Goal: Contribute content: Contribute content

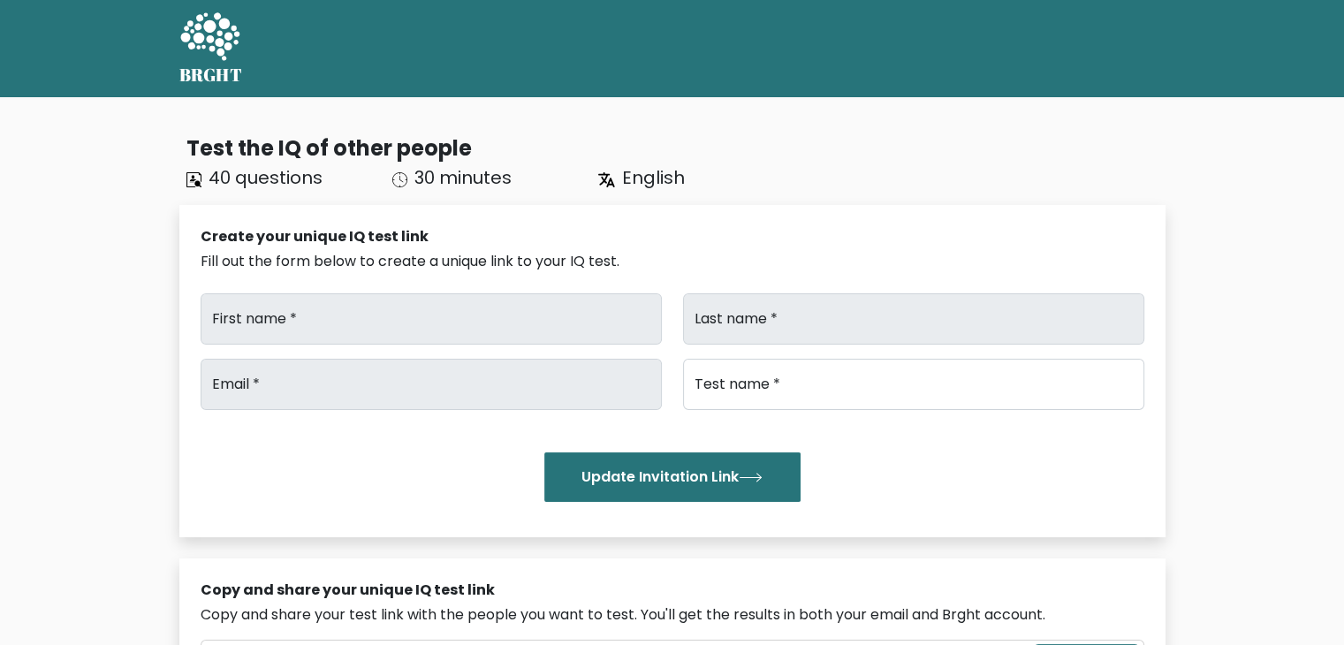
type input "Print"
type input "Volt"
type input "info@printvolt.co.uk"
type input "IQTest"
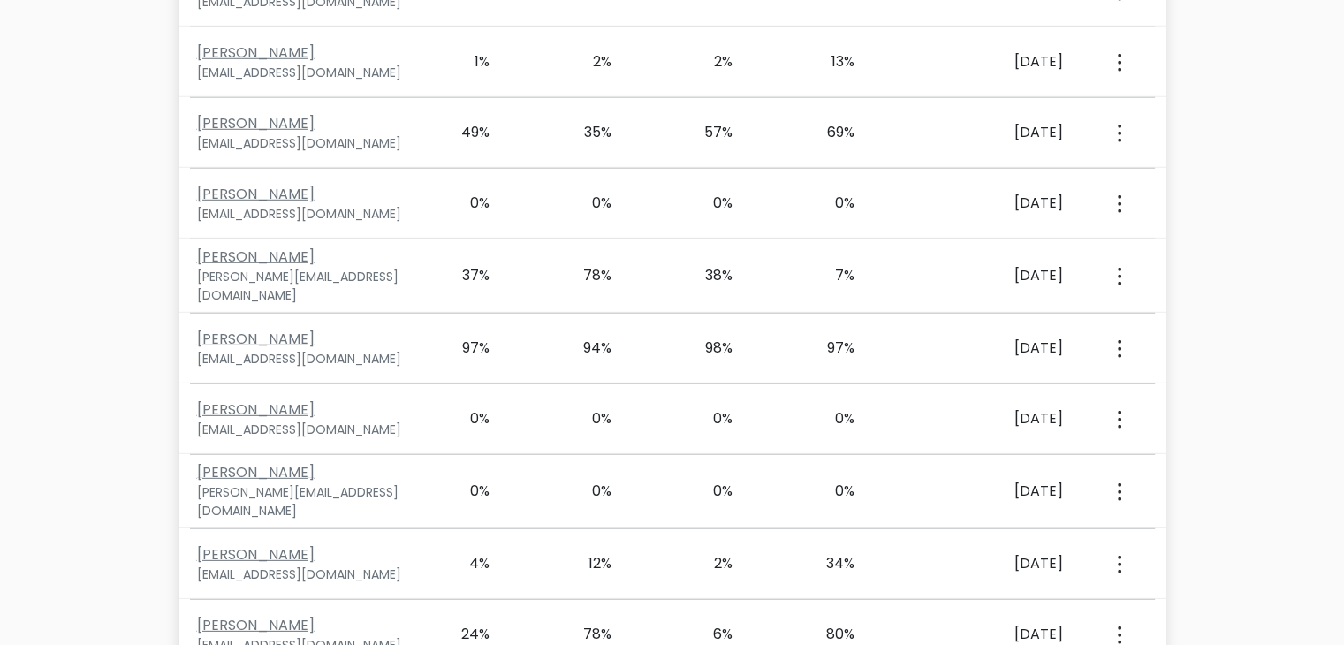
scroll to position [14781, 0]
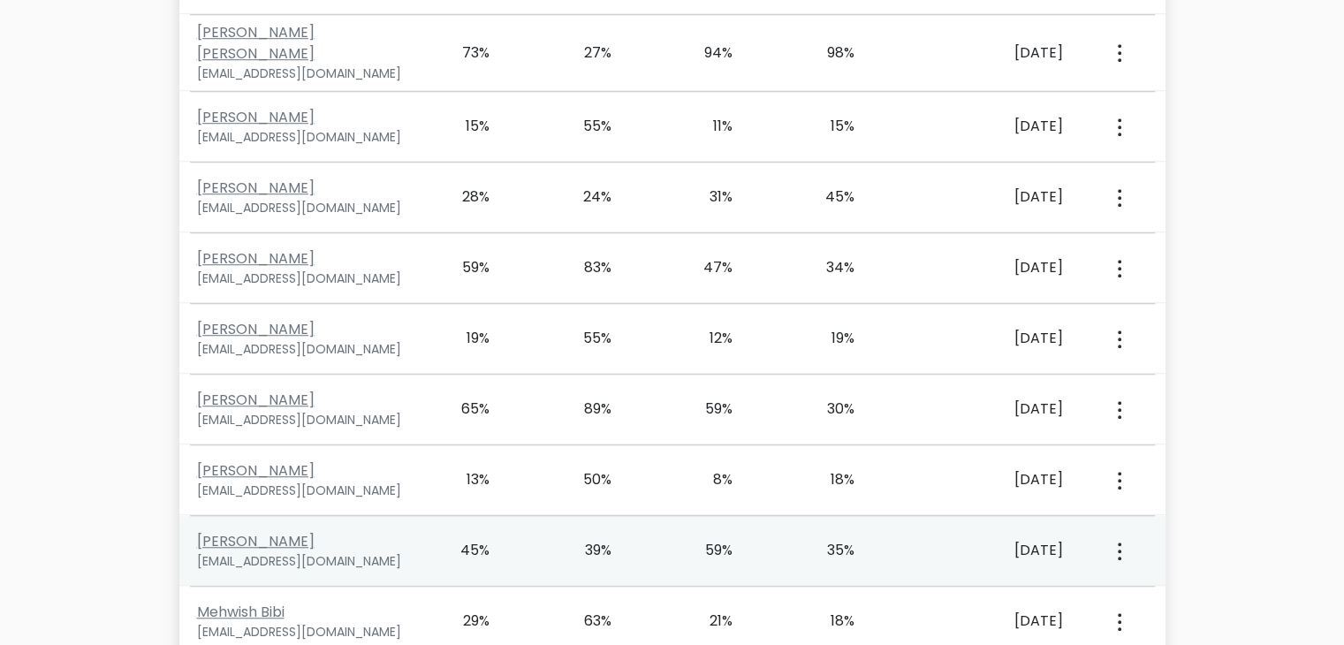
click at [1118, 543] on icon "button" at bounding box center [1120, 552] width 4 height 18
click at [1130, 588] on link "View Profile" at bounding box center [1181, 602] width 140 height 28
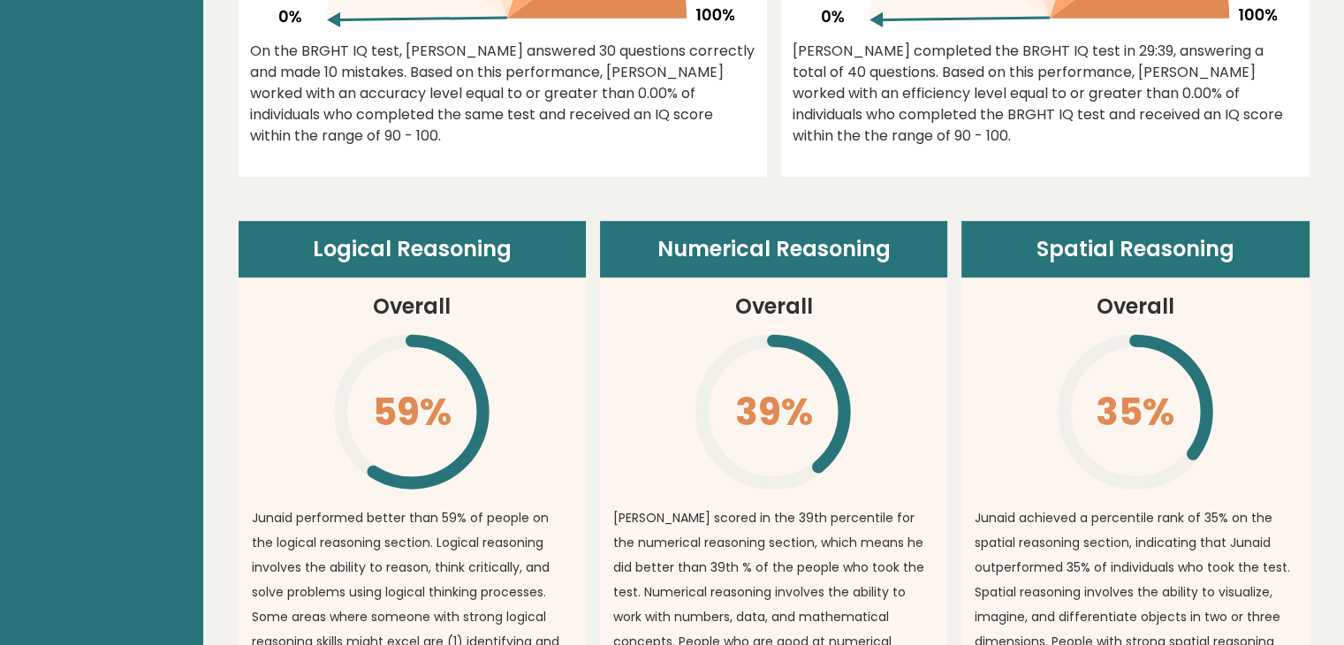
scroll to position [874, 0]
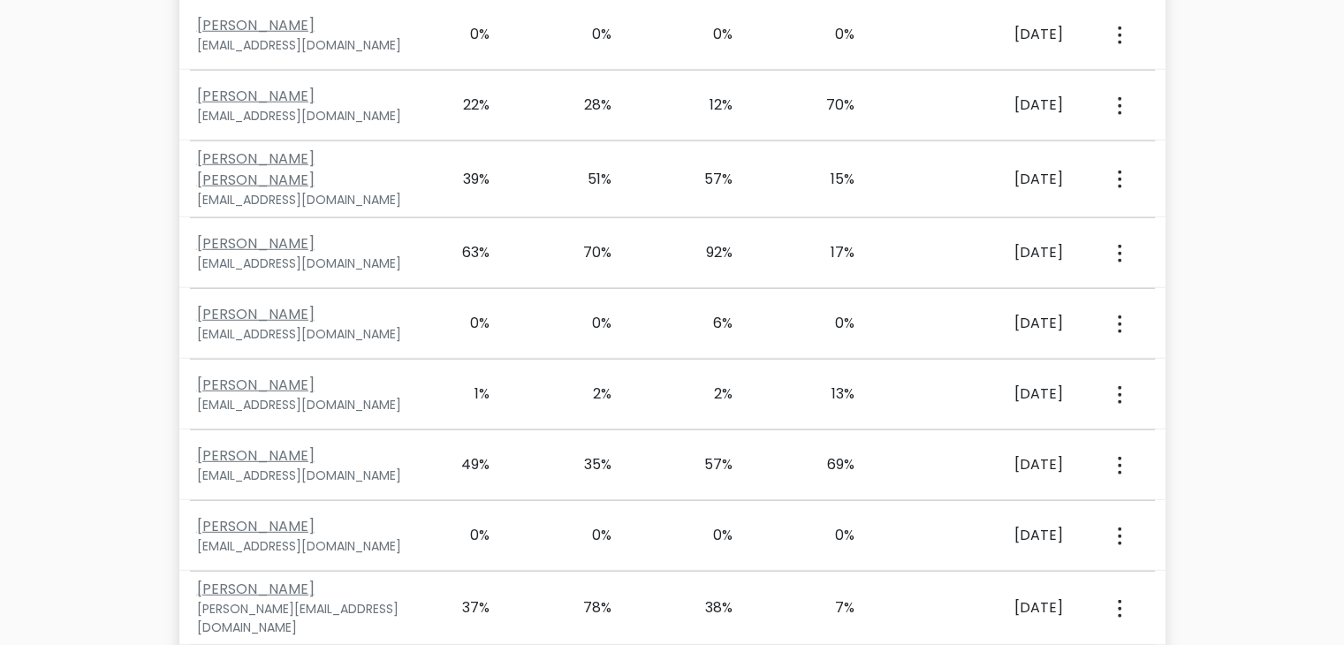
scroll to position [2108, 0]
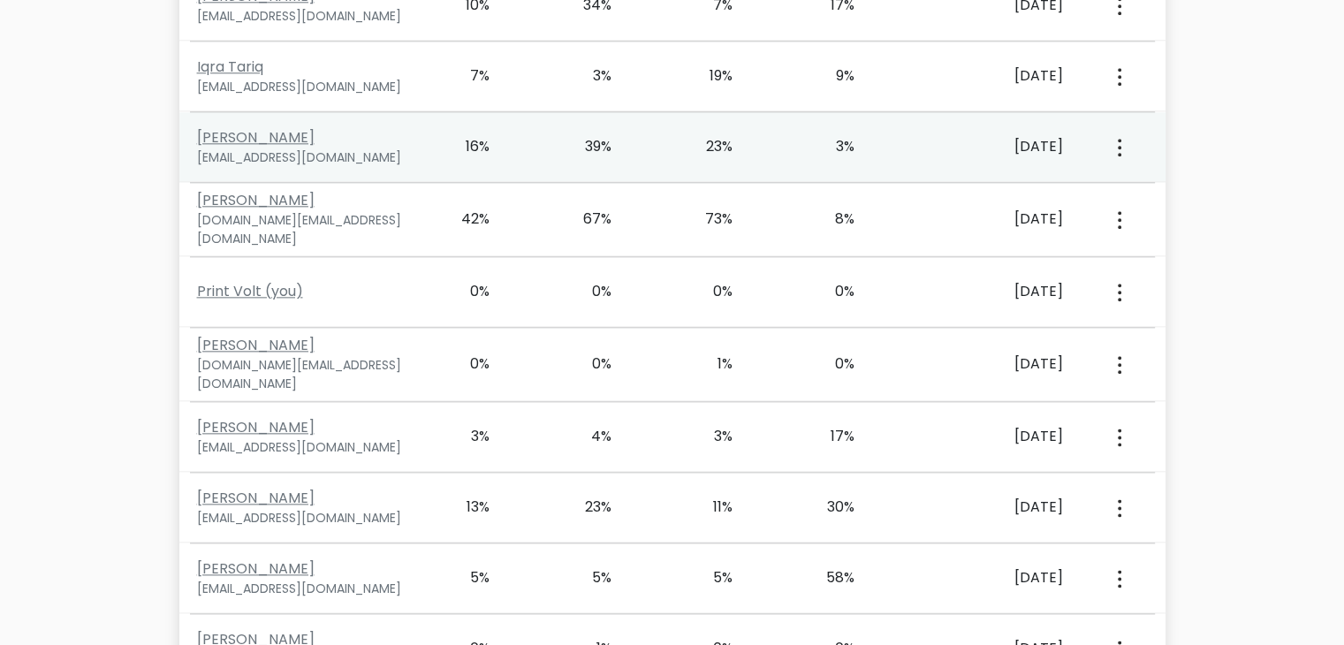
click at [978, 136] on div "March 12, 2025" at bounding box center [994, 146] width 137 height 21
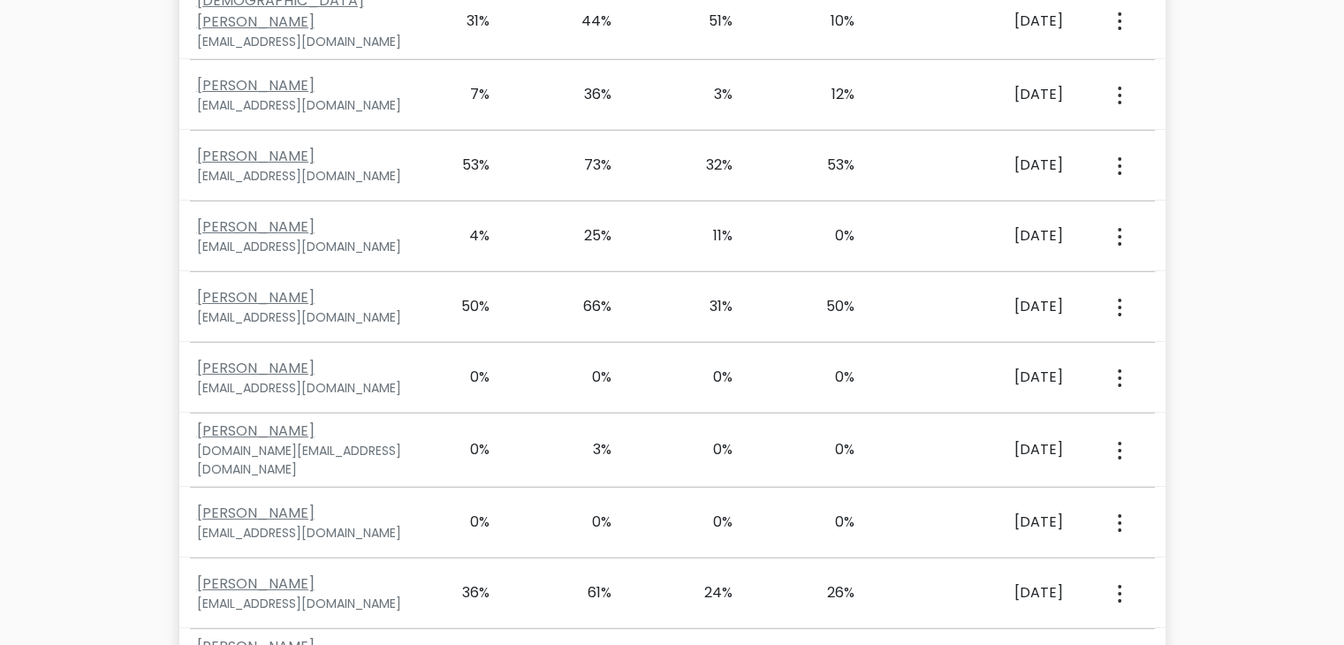
scroll to position [12671, 0]
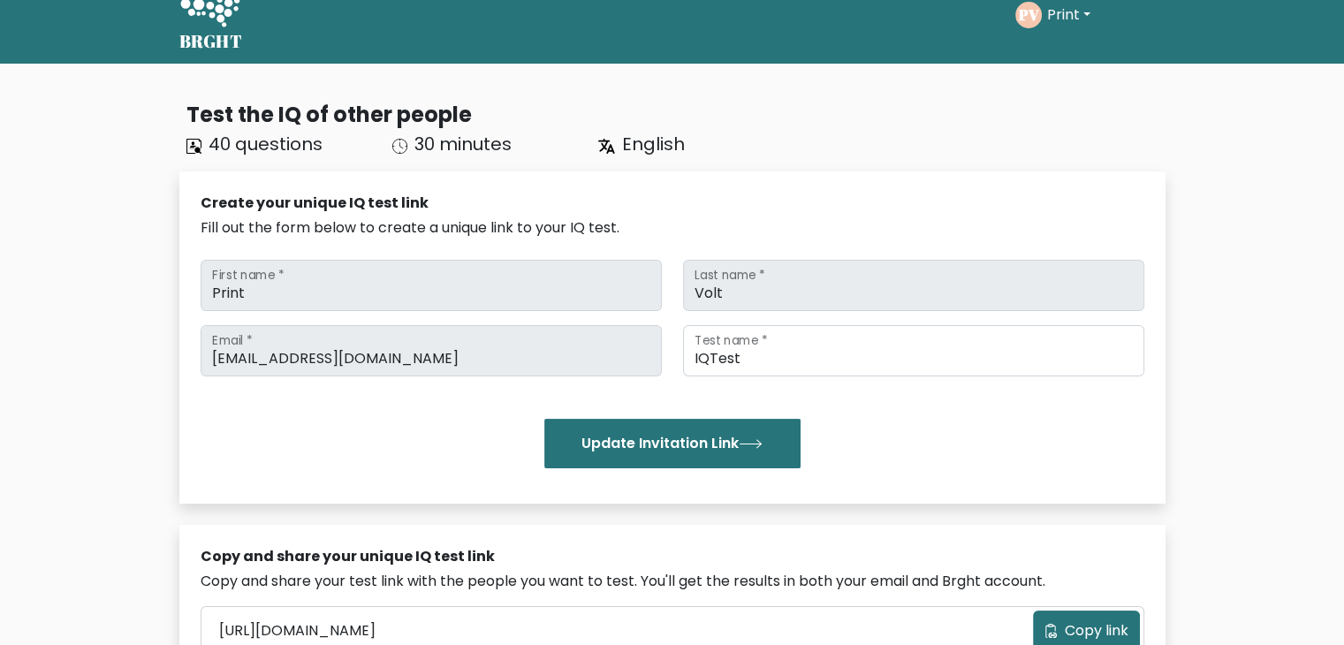
scroll to position [0, 0]
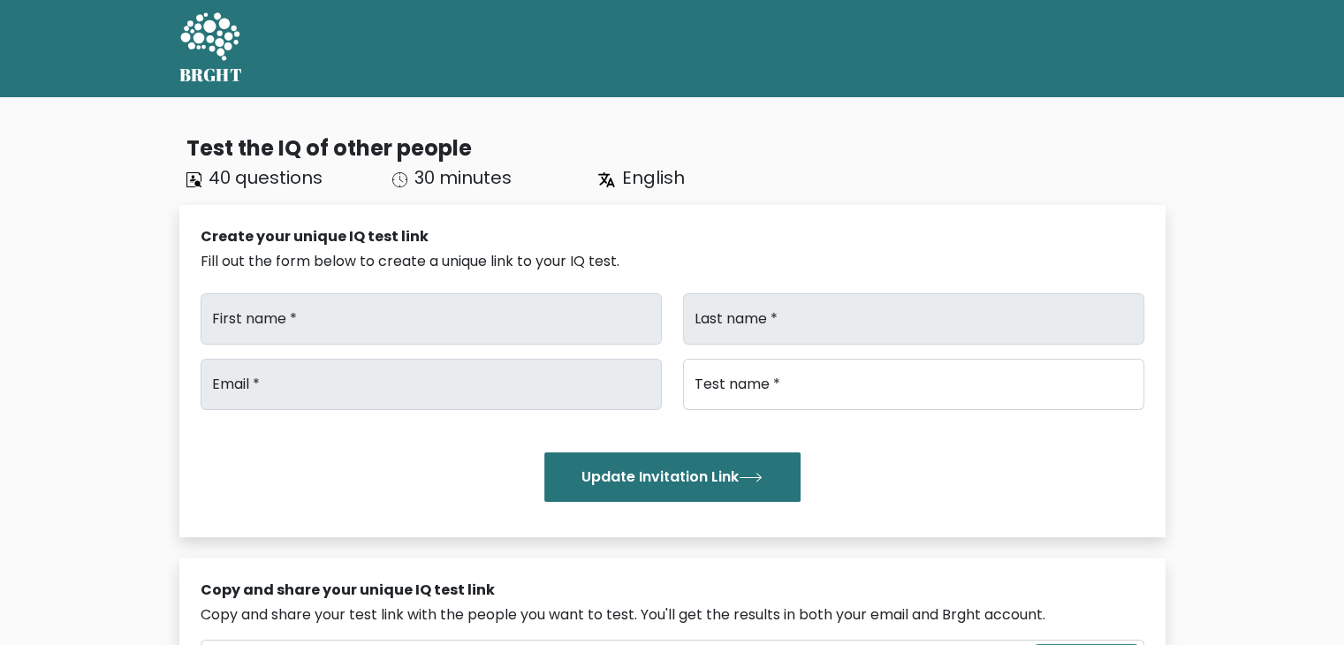
type input "Print"
type input "Volt"
type input "info@printvolt.co.uk"
type input "IQTest"
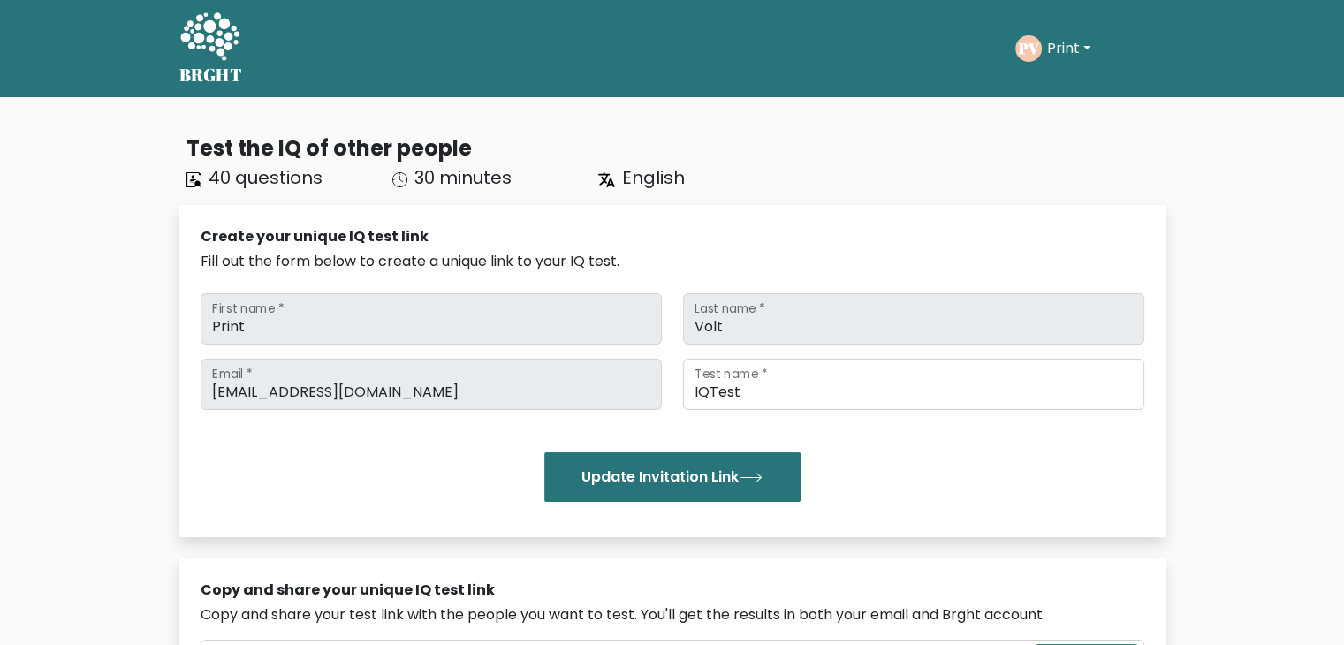
scroll to position [12671, 0]
